Goal: Go to known website: Go to known website

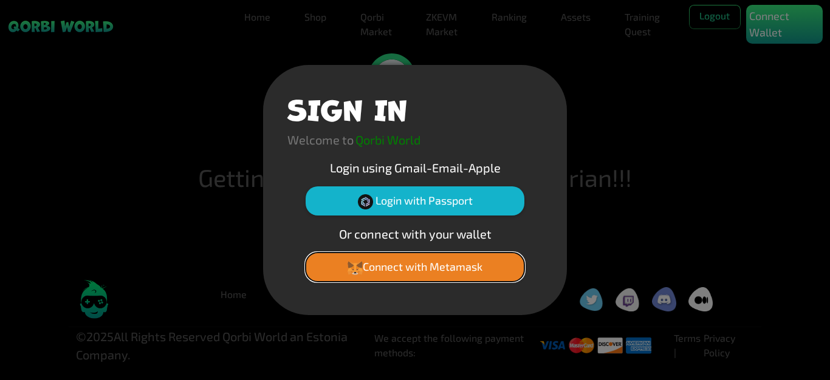
click at [392, 272] on button "Connect with Metamask" at bounding box center [415, 267] width 219 height 29
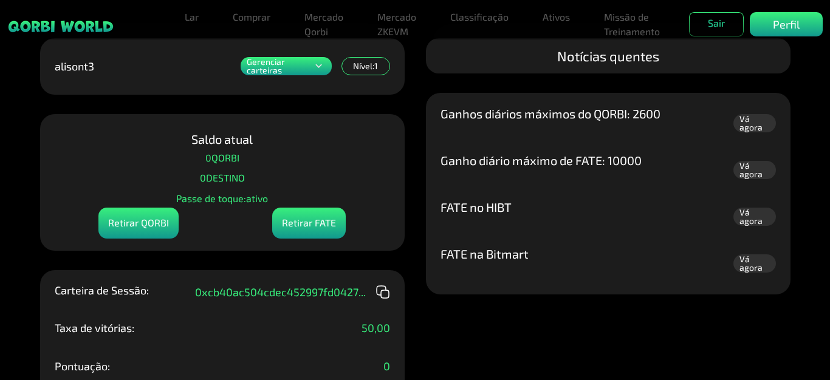
click at [315, 67] on icon at bounding box center [318, 66] width 13 height 15
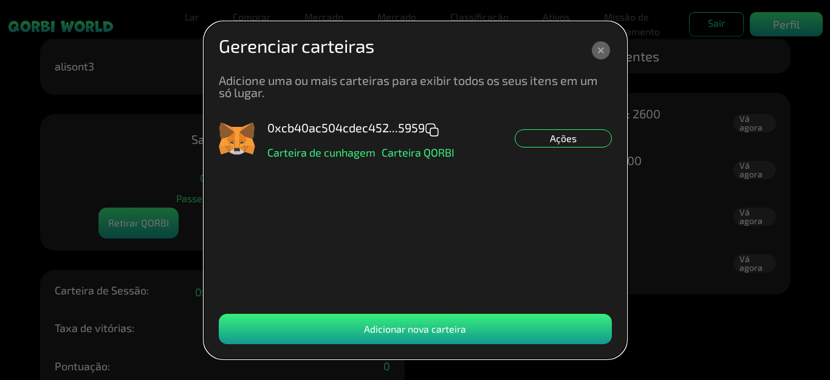
click at [430, 129] on icon at bounding box center [432, 130] width 15 height 15
click at [430, 125] on icon at bounding box center [432, 130] width 15 height 15
click at [432, 125] on icon at bounding box center [432, 130] width 15 height 15
drag, startPoint x: 266, startPoint y: 132, endPoint x: 455, endPoint y: 124, distance: 189.2
click at [455, 124] on div "0xcb40ac504cdec452...5959 Carteira de cunhagem Carteira QORBI Ações" at bounding box center [415, 138] width 393 height 36
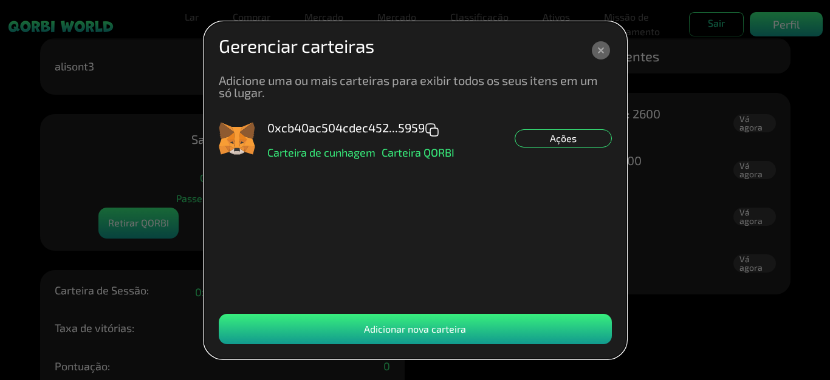
click at [490, 219] on div "0xcb40ac504cdec452...5959 Carteira de cunhagem Carteira QORBI Ações" at bounding box center [415, 211] width 393 height 182
click at [576, 139] on font "Ações" at bounding box center [563, 139] width 27 height 12
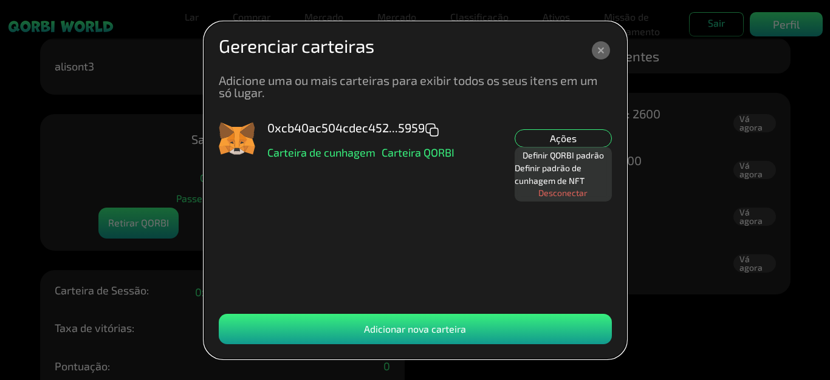
click at [377, 188] on div "0xcb40ac504cdec452...5959 Carteira de cunhagem Carteira QORBI Ações Definir QOR…" at bounding box center [415, 211] width 393 height 182
click at [385, 127] on font "0xcb40ac504cdec452...5959" at bounding box center [345, 127] width 157 height 15
click at [430, 125] on icon at bounding box center [432, 130] width 15 height 15
click at [600, 48] on icon at bounding box center [601, 50] width 18 height 18
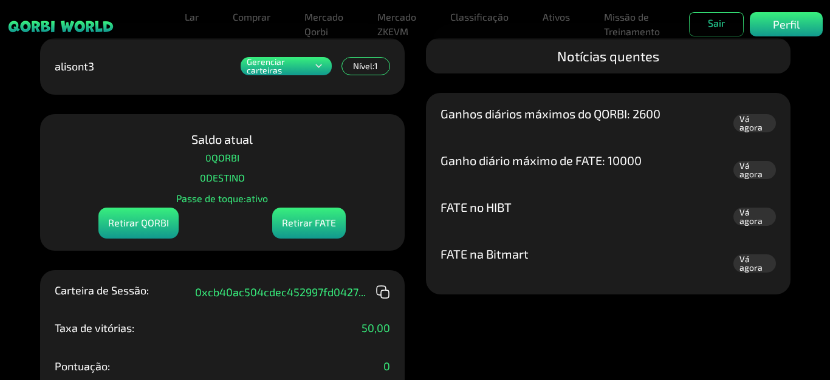
click at [278, 75] on font "Gerenciar carteiras" at bounding box center [266, 66] width 38 height 19
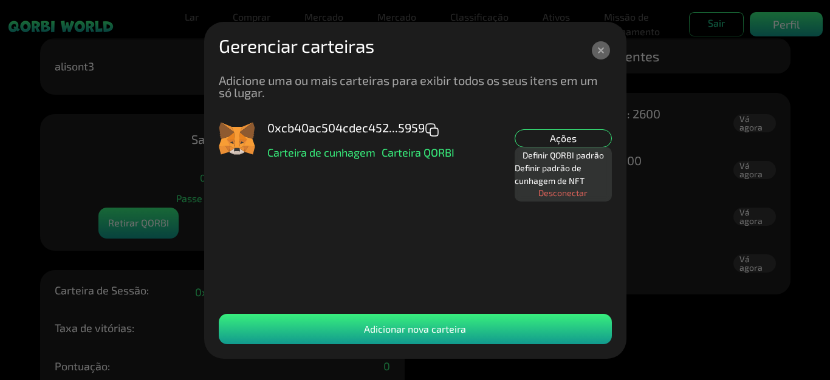
click at [435, 127] on icon at bounding box center [432, 130] width 15 height 15
click at [598, 49] on icon at bounding box center [601, 50] width 18 height 18
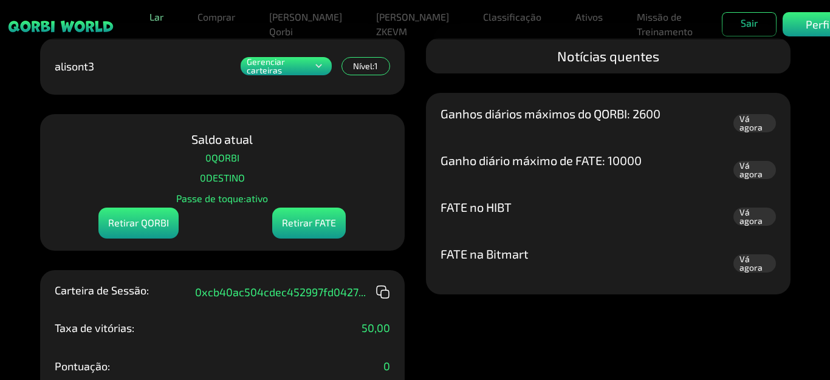
click at [163, 12] on font "Lar" at bounding box center [157, 17] width 14 height 12
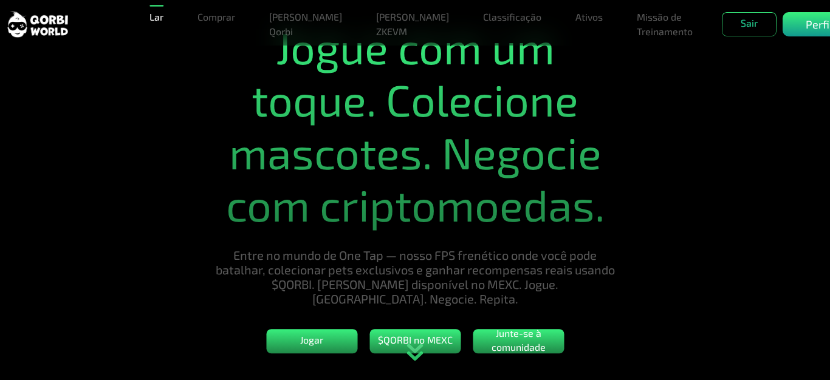
scroll to position [182, 0]
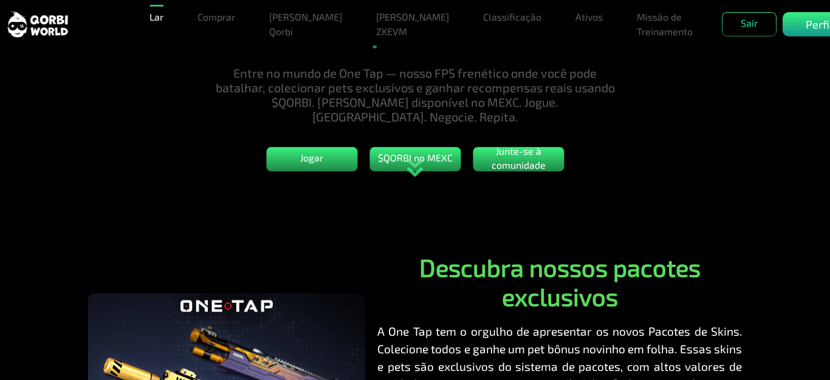
click at [297, 157] on div at bounding box center [415, 170] width 830 height 55
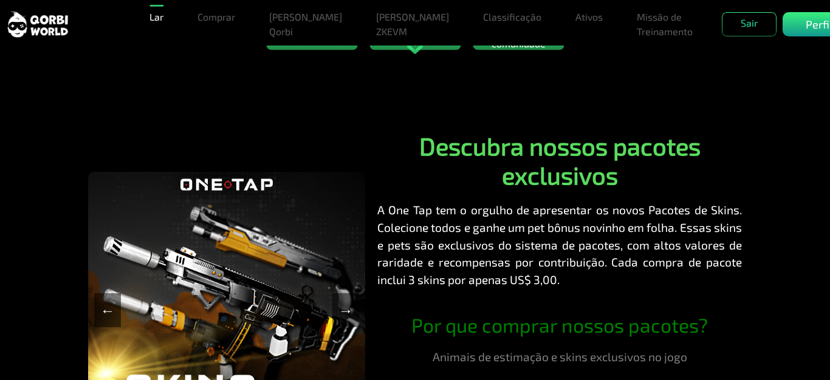
scroll to position [122, 0]
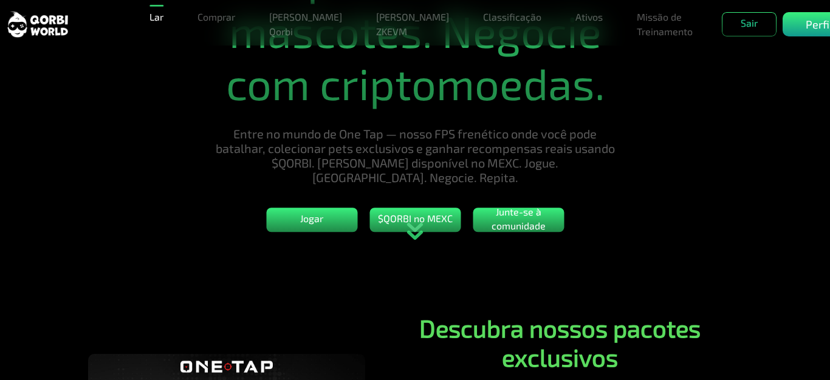
click at [315, 216] on div at bounding box center [415, 231] width 830 height 55
click at [311, 213] on font "Jogar" at bounding box center [311, 219] width 23 height 12
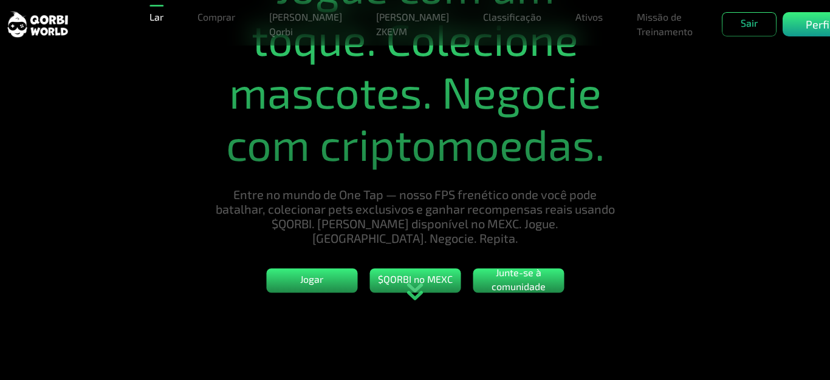
click at [418, 291] on icon "animação" at bounding box center [415, 288] width 13 height 6
click at [415, 300] on icon "animação" at bounding box center [415, 297] width 13 height 6
click at [414, 288] on icon "animação" at bounding box center [414, 292] width 53 height 55
click at [411, 275] on icon "animação" at bounding box center [414, 292] width 53 height 55
click at [422, 274] on font "$QORBI no MEXC" at bounding box center [415, 280] width 75 height 12
